Goal: Task Accomplishment & Management: Use online tool/utility

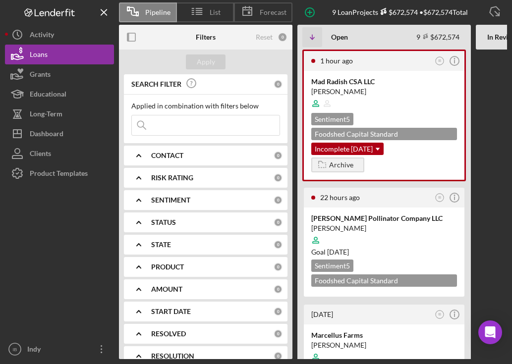
scroll to position [611, 0]
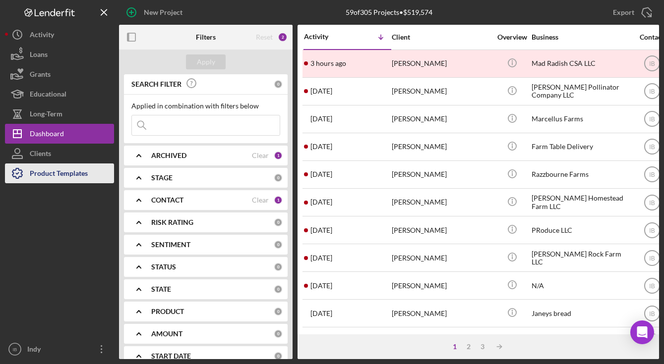
click at [83, 177] on div "Product Templates" at bounding box center [59, 175] width 58 height 22
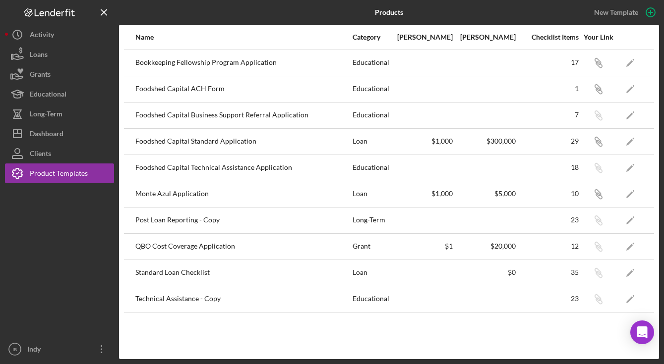
click at [274, 129] on div "Foodshed Capital Standard Application" at bounding box center [243, 141] width 216 height 25
click at [224, 138] on div "Foodshed Capital Standard Application" at bounding box center [243, 141] width 216 height 25
click at [634, 140] on icon "Icon/Edit" at bounding box center [630, 141] width 22 height 22
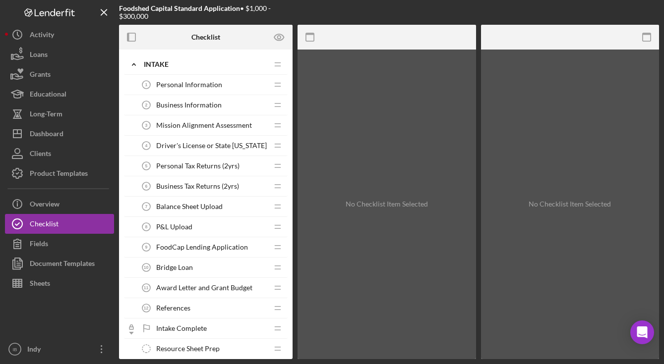
click at [214, 205] on span "Balance Sheet Upload" at bounding box center [189, 207] width 66 height 8
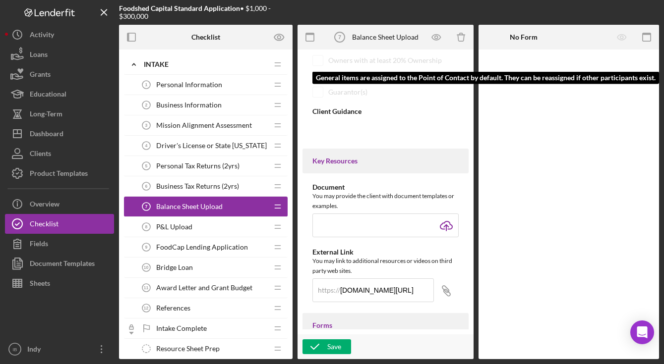
type textarea "<div><strong>If you're applying for a bridge loan to cash flow a reimbursable g…"
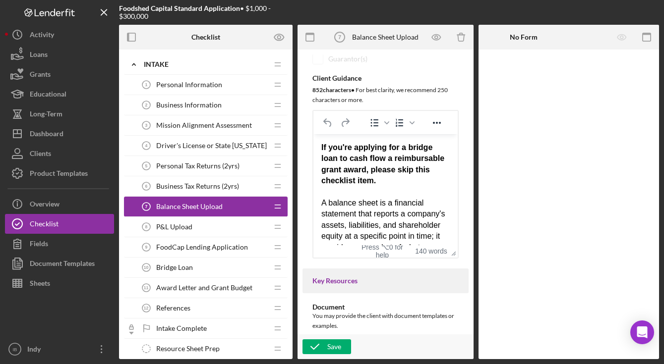
scroll to position [166, 0]
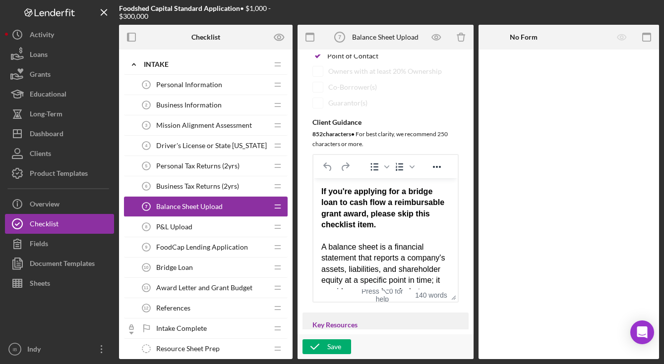
click at [175, 225] on span "P&L Upload" at bounding box center [174, 227] width 36 height 8
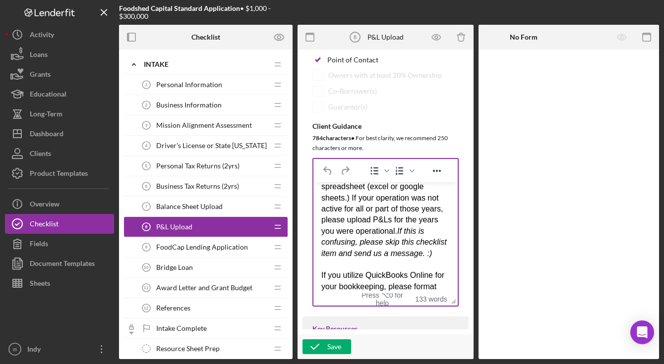
scroll to position [216, 0]
